Goal: Communication & Community: Participate in discussion

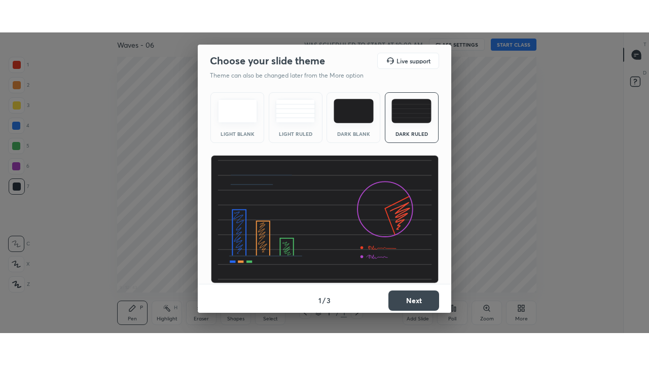
scroll to position [50505, 50151]
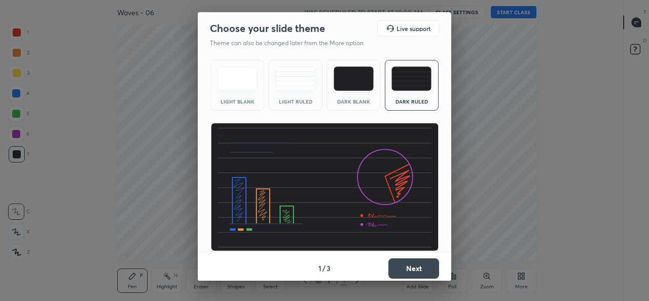
click at [397, 265] on button "Next" at bounding box center [414, 268] width 51 height 20
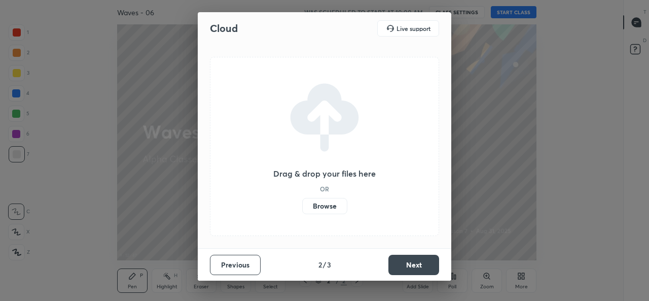
click at [403, 265] on button "Next" at bounding box center [414, 265] width 51 height 20
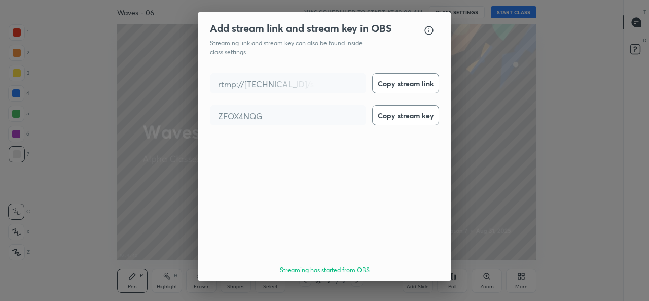
click at [415, 289] on button "Done" at bounding box center [414, 299] width 51 height 20
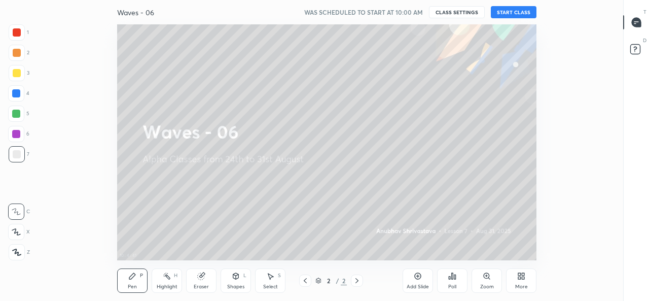
click at [518, 10] on button "START CLASS" at bounding box center [514, 12] width 46 height 12
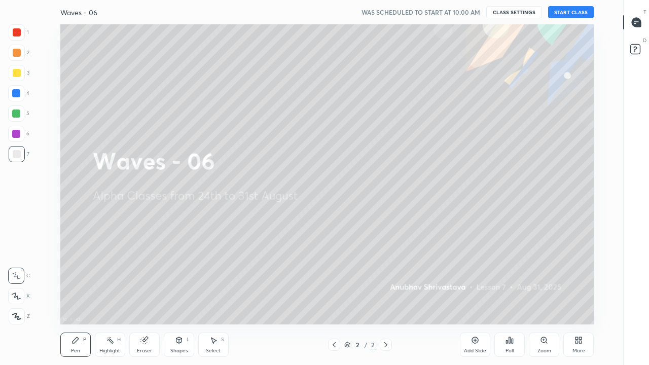
scroll to position [300, 589]
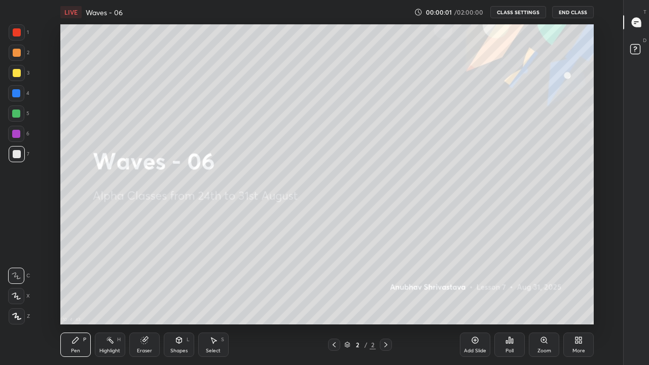
click at [580, 300] on icon at bounding box center [580, 342] width 3 height 3
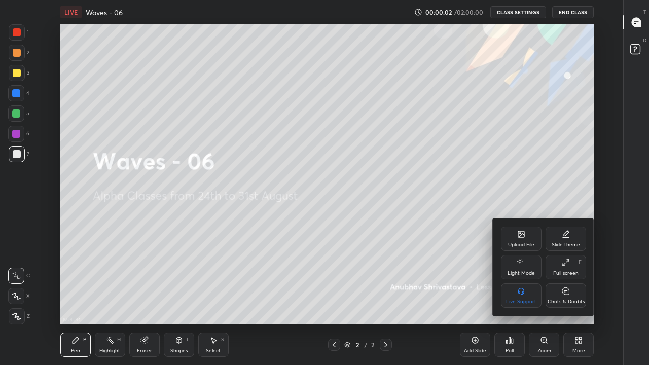
click at [564, 297] on div "Chats & Doubts" at bounding box center [566, 296] width 41 height 24
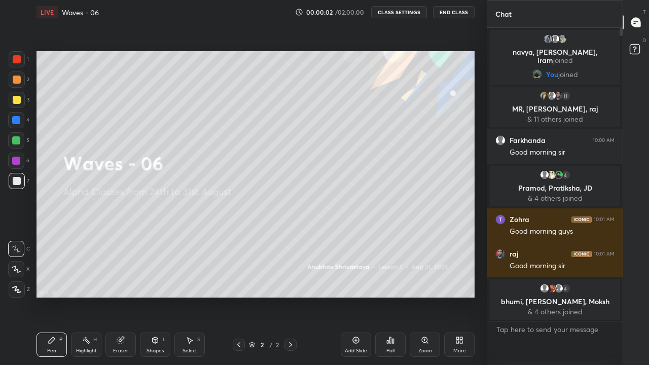
scroll to position [50440, 50294]
click at [460, 300] on icon at bounding box center [460, 340] width 8 height 8
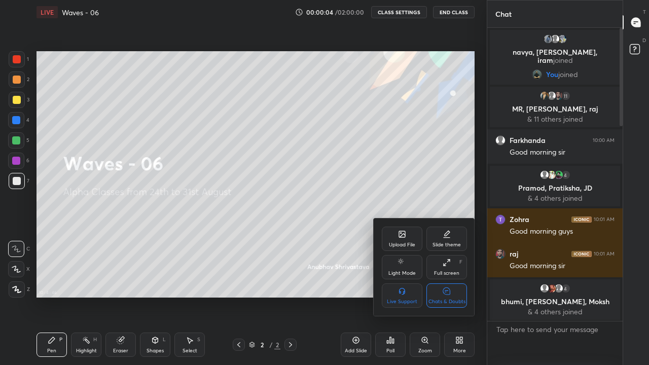
click at [449, 294] on icon at bounding box center [446, 291] width 7 height 7
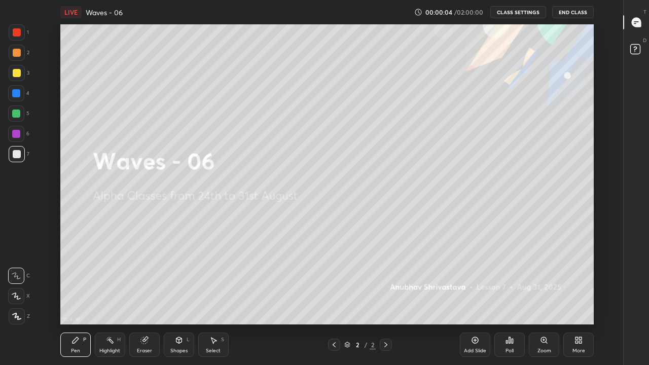
scroll to position [300, 589]
click at [581, 300] on div "More" at bounding box center [579, 345] width 30 height 24
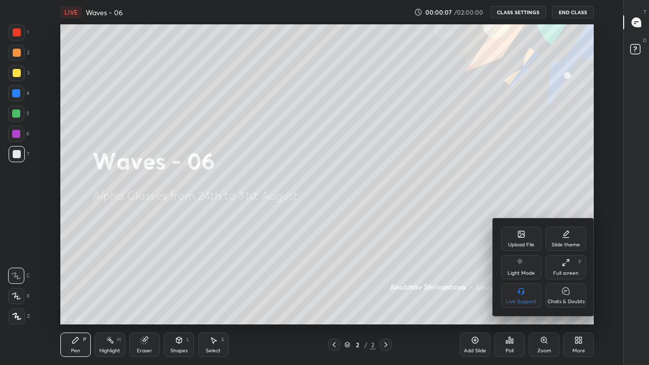
click at [558, 293] on div "Chats & Doubts" at bounding box center [566, 296] width 41 height 24
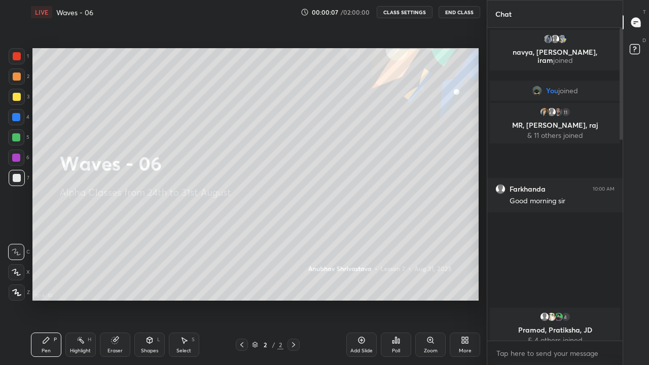
scroll to position [50440, 50294]
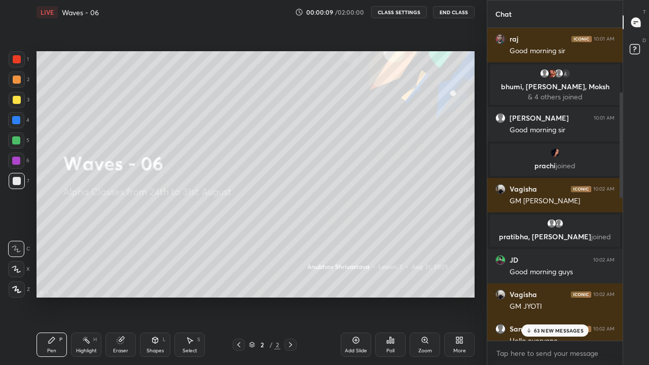
click at [539, 300] on p "63 NEW MESSAGES" at bounding box center [559, 331] width 50 height 6
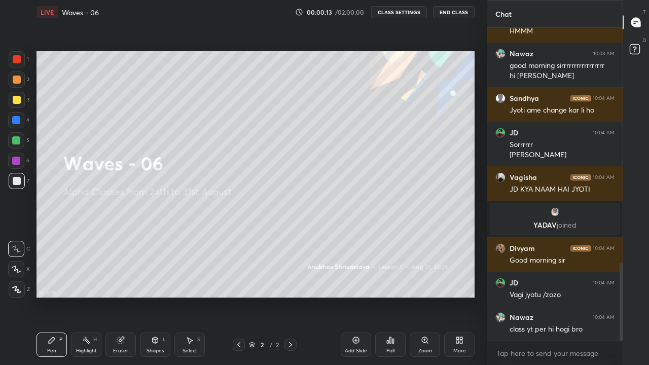
click at [460, 300] on div "More" at bounding box center [460, 351] width 13 height 5
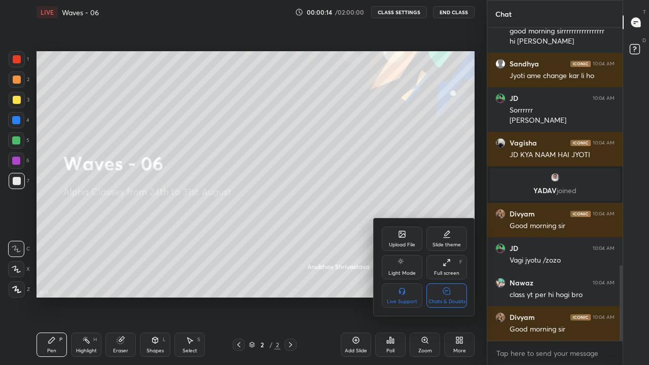
click at [453, 295] on div "Chats & Doubts" at bounding box center [447, 296] width 41 height 24
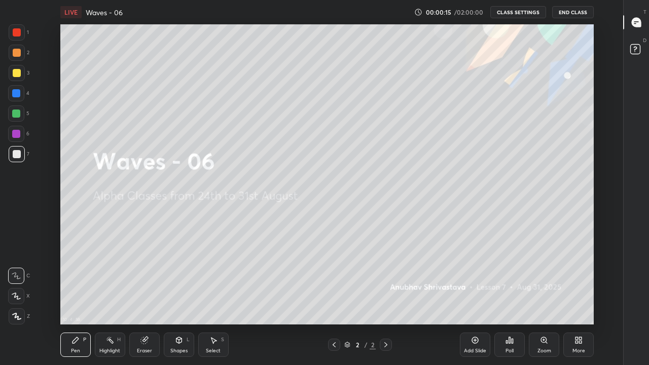
click at [579, 300] on div "More" at bounding box center [579, 345] width 30 height 24
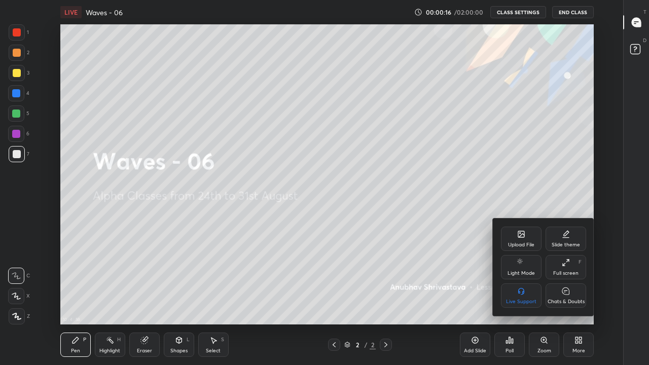
click at [559, 295] on div "Chats & Doubts" at bounding box center [566, 296] width 41 height 24
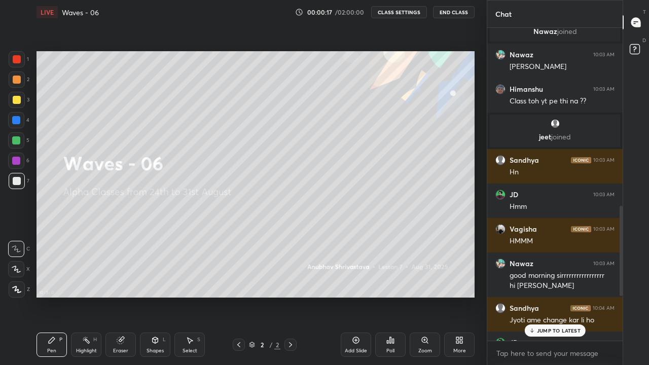
click at [552, 300] on p "JUMP TO LATEST" at bounding box center [559, 331] width 44 height 6
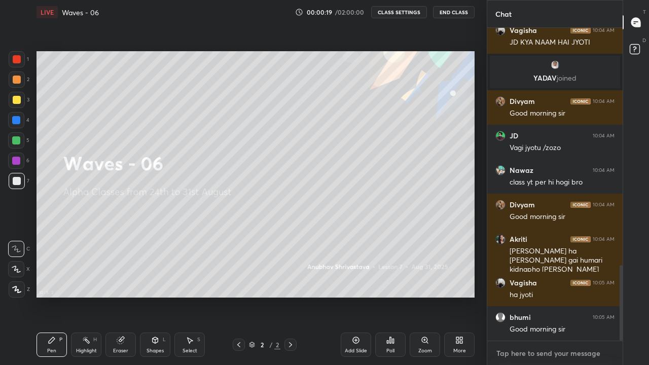
type textarea "x"
paste textarea "[URL][DOMAIN_NAME]"
type textarea "[URL][DOMAIN_NAME]"
type textarea "x"
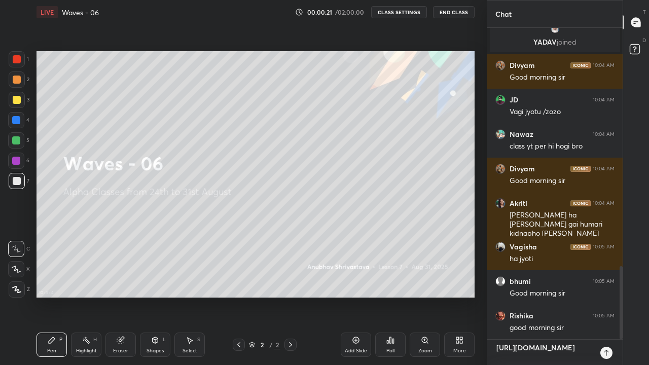
type textarea "[URL][DOMAIN_NAME]"
click at [606, 300] on icon at bounding box center [607, 353] width 8 height 8
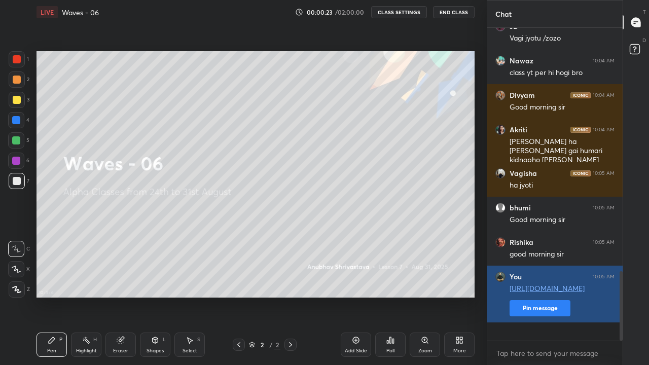
click at [525, 300] on button "Pin message" at bounding box center [540, 308] width 61 height 16
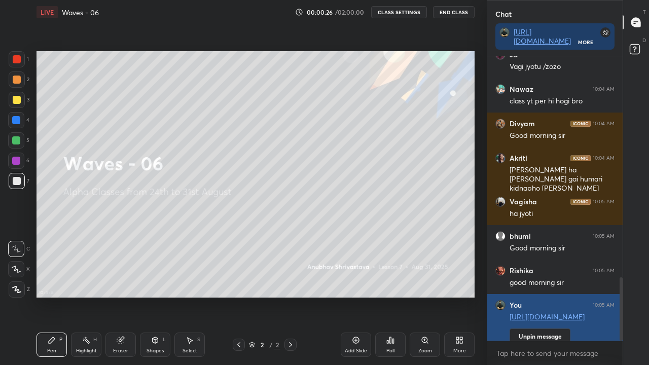
click at [18, 293] on div at bounding box center [17, 290] width 16 height 16
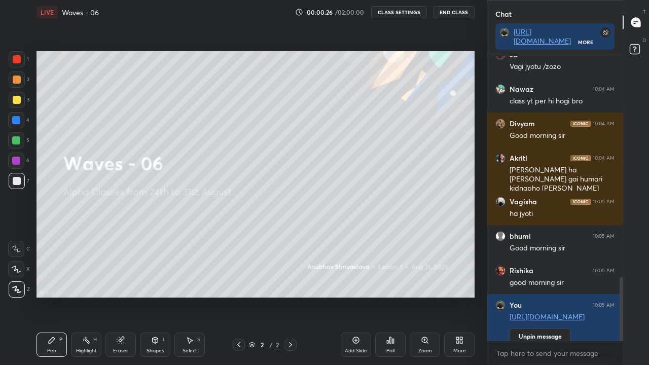
click at [16, 181] on div at bounding box center [17, 181] width 8 height 8
click at [54, 300] on div "Pen" at bounding box center [51, 351] width 9 height 5
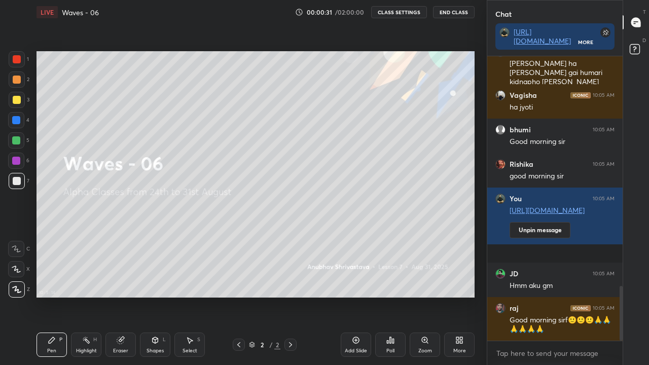
click at [456, 300] on div "More" at bounding box center [459, 345] width 30 height 24
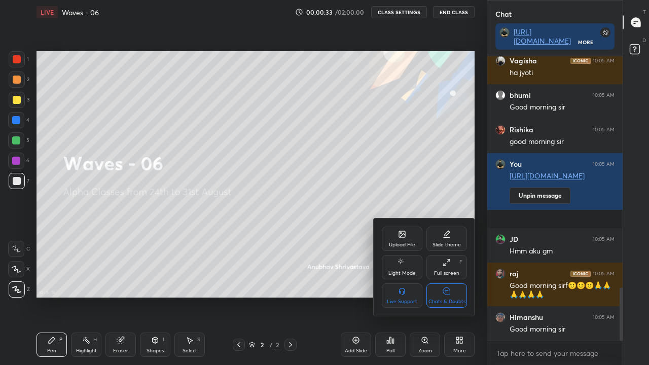
click at [450, 200] on div at bounding box center [324, 182] width 649 height 365
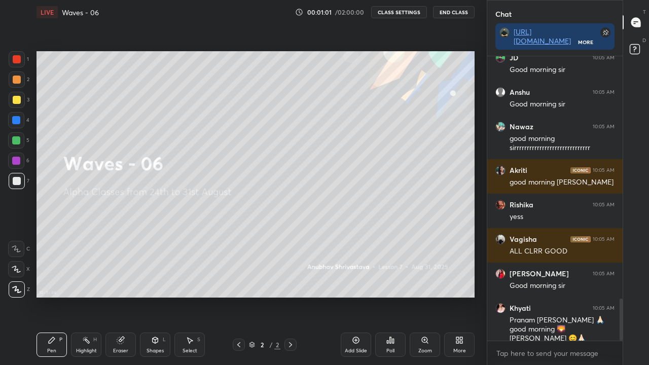
click at [463, 300] on div "More" at bounding box center [460, 351] width 13 height 5
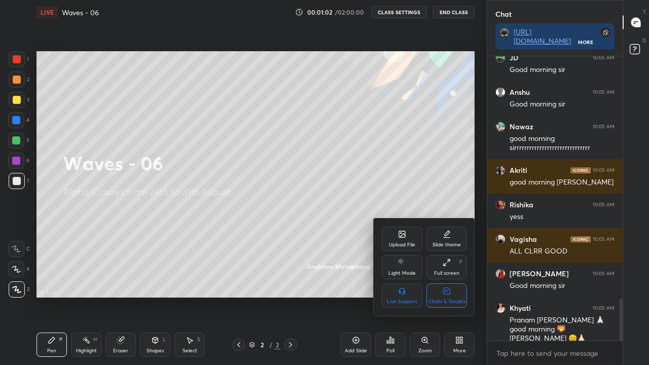
click at [446, 297] on div "Chats & Doubts" at bounding box center [447, 296] width 41 height 24
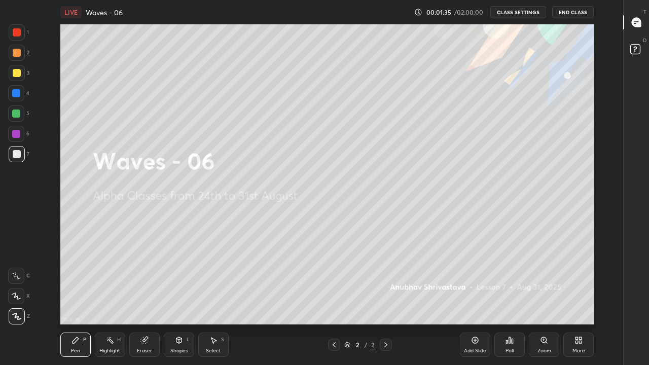
click at [576, 300] on div "More" at bounding box center [579, 351] width 13 height 5
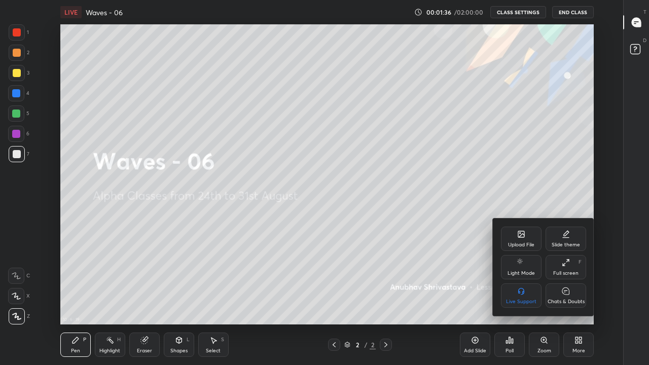
click at [568, 296] on icon at bounding box center [566, 291] width 8 height 11
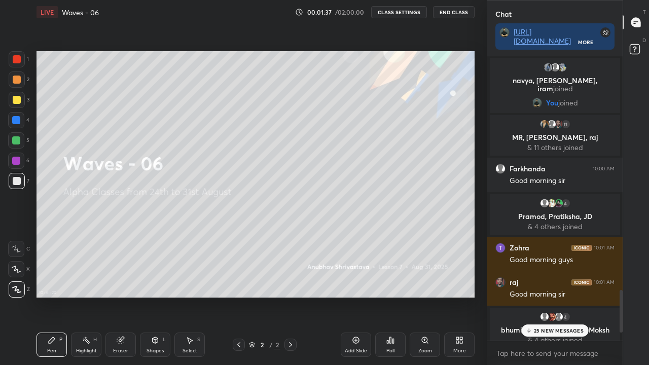
scroll to position [300, 447]
click at [536, 300] on p "38 NEW MESSAGES" at bounding box center [559, 331] width 50 height 6
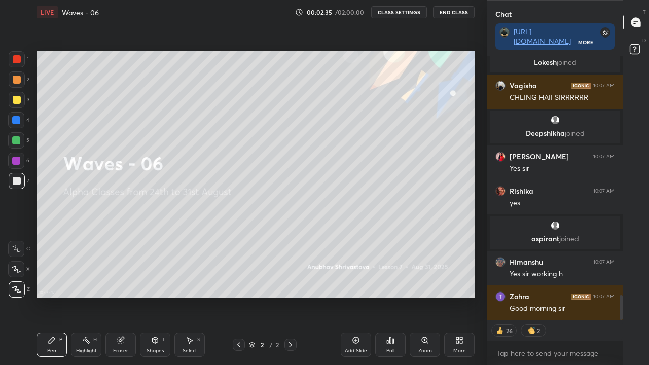
scroll to position [2582, 0]
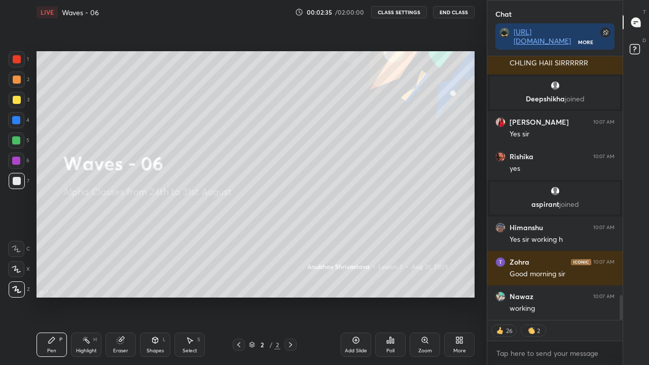
click at [460, 300] on div "More" at bounding box center [459, 345] width 30 height 24
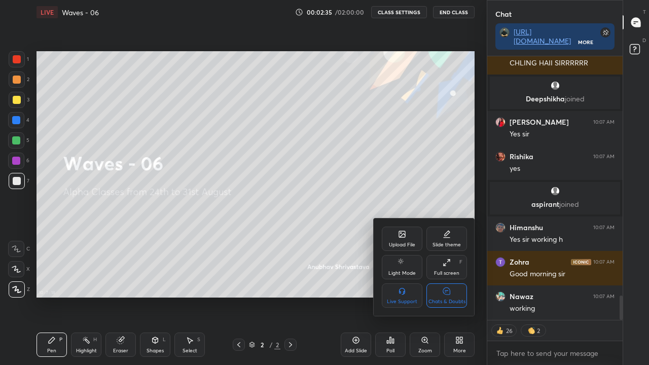
click at [454, 293] on div "Chats & Doubts" at bounding box center [447, 296] width 41 height 24
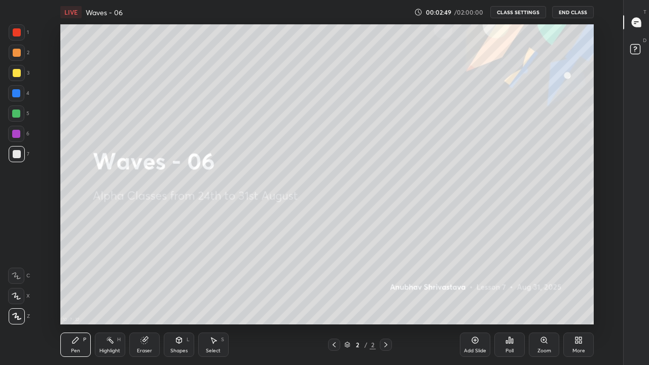
scroll to position [4, 1]
click at [472, 300] on div "Add Slide" at bounding box center [475, 345] width 30 height 24
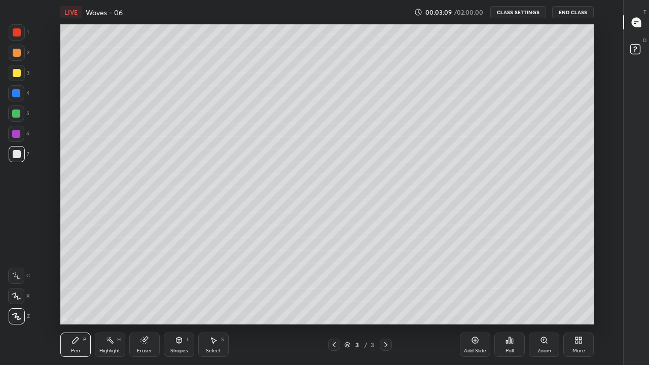
click at [68, 300] on div "Pen P" at bounding box center [75, 345] width 30 height 24
click at [17, 300] on icon at bounding box center [17, 317] width 8 height 6
click at [109, 300] on div "Highlight" at bounding box center [109, 351] width 21 height 5
click at [80, 300] on div "Pen P" at bounding box center [75, 345] width 30 height 24
click at [72, 300] on div "Pen" at bounding box center [75, 351] width 9 height 5
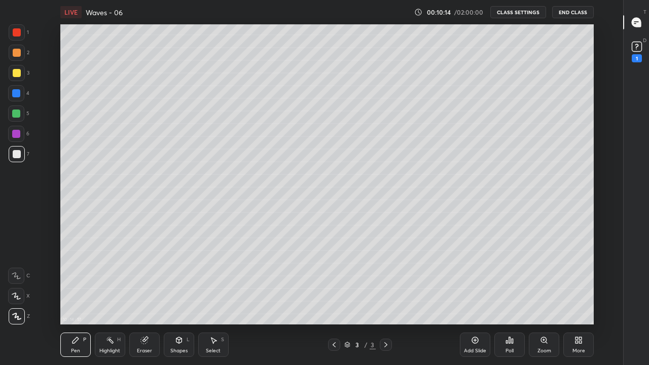
click at [570, 13] on button "End Class" at bounding box center [574, 12] width 42 height 12
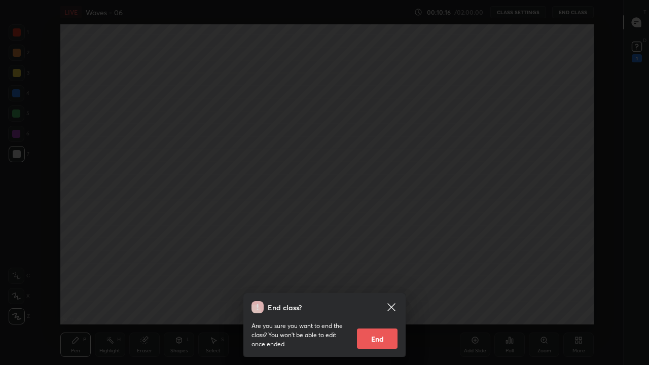
click at [373, 300] on button "End" at bounding box center [377, 339] width 41 height 20
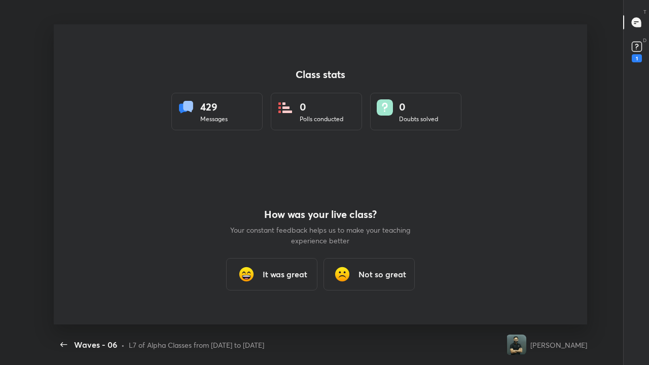
scroll to position [300, 641]
type textarea "x"
click at [62, 300] on icon "button" at bounding box center [64, 345] width 12 height 12
